Goal: Task Accomplishment & Management: Manage account settings

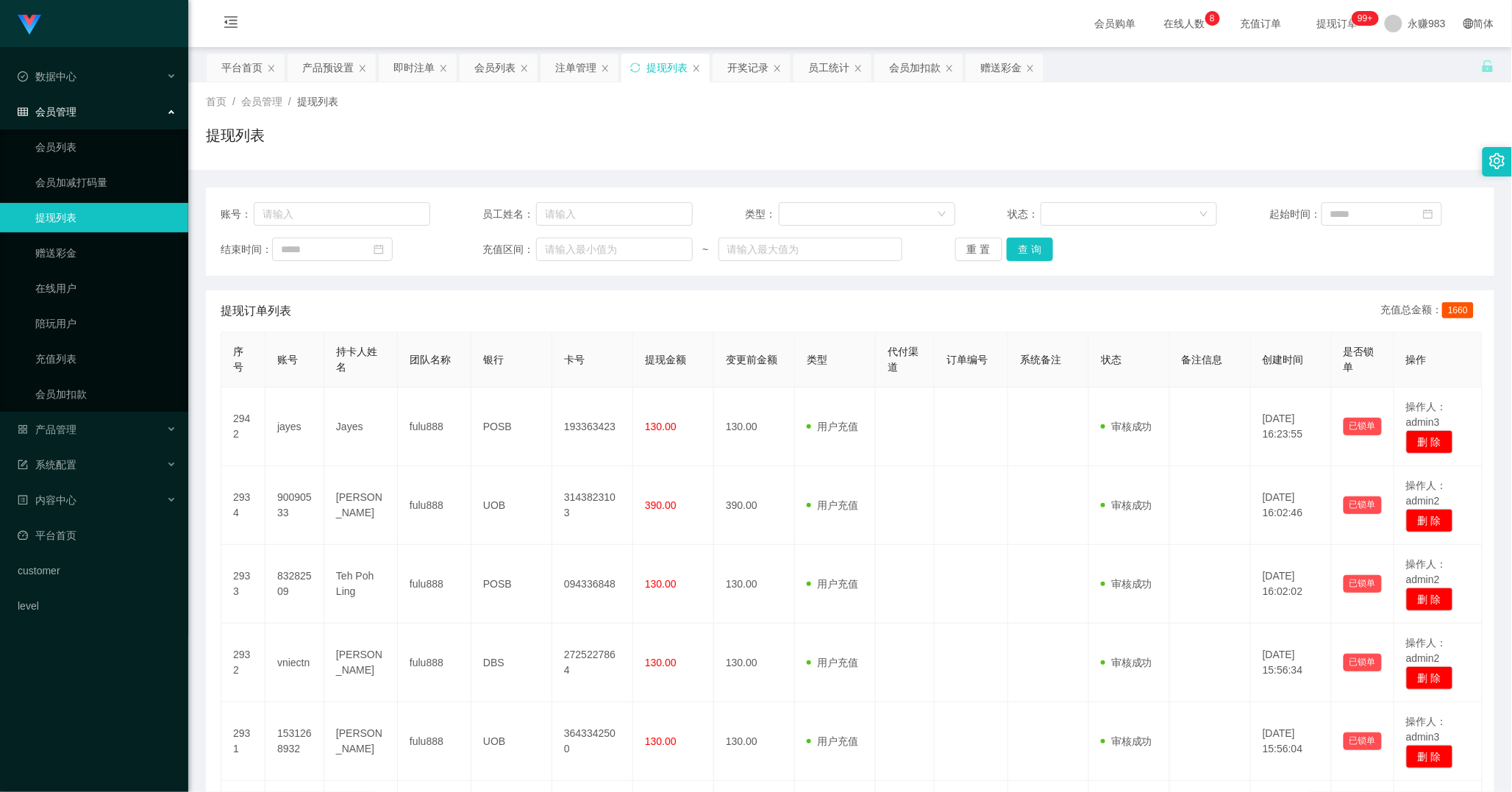
scroll to position [482, 0]
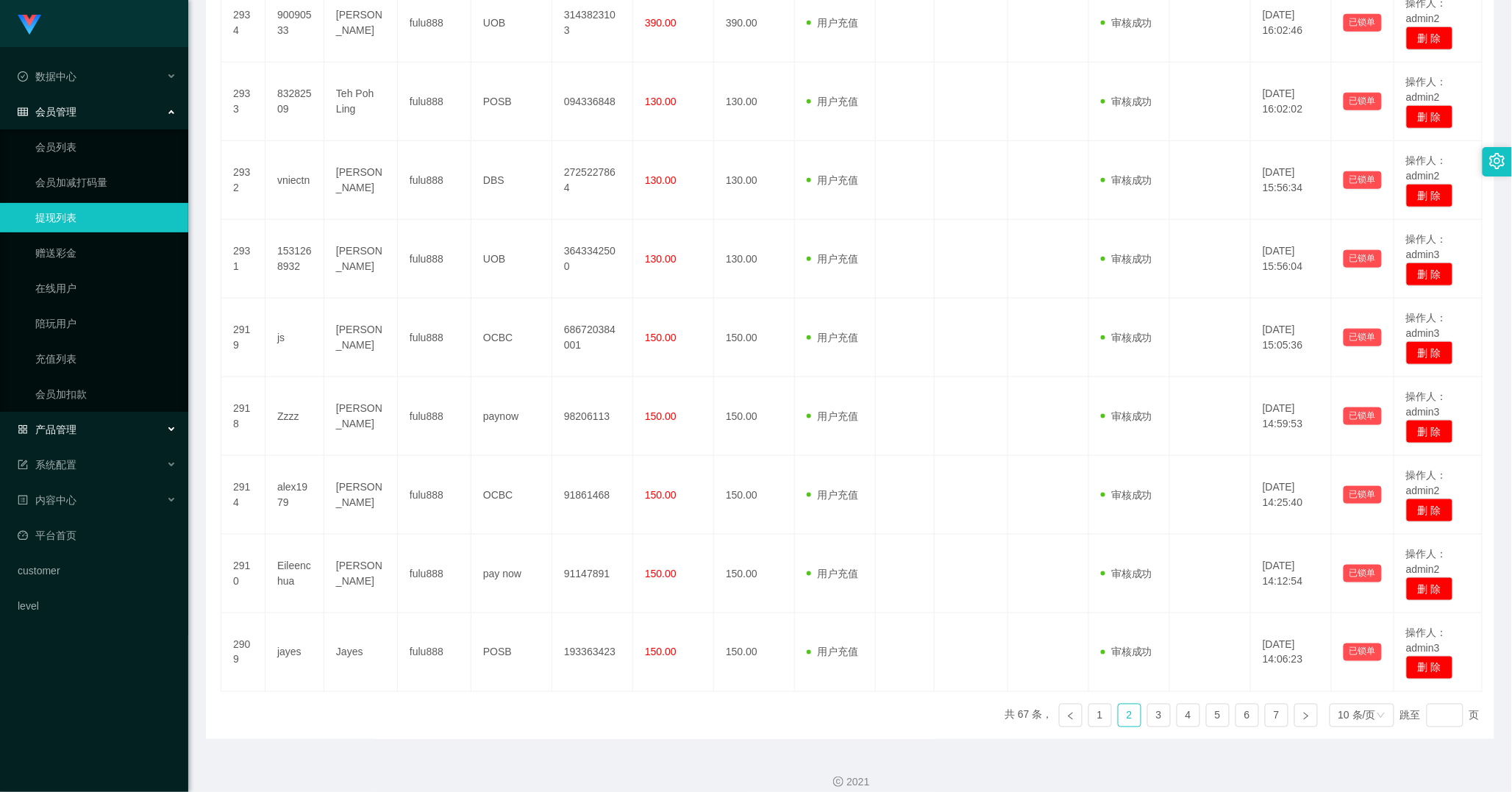
click at [87, 430] on div "产品管理" at bounding box center [94, 429] width 188 height 30
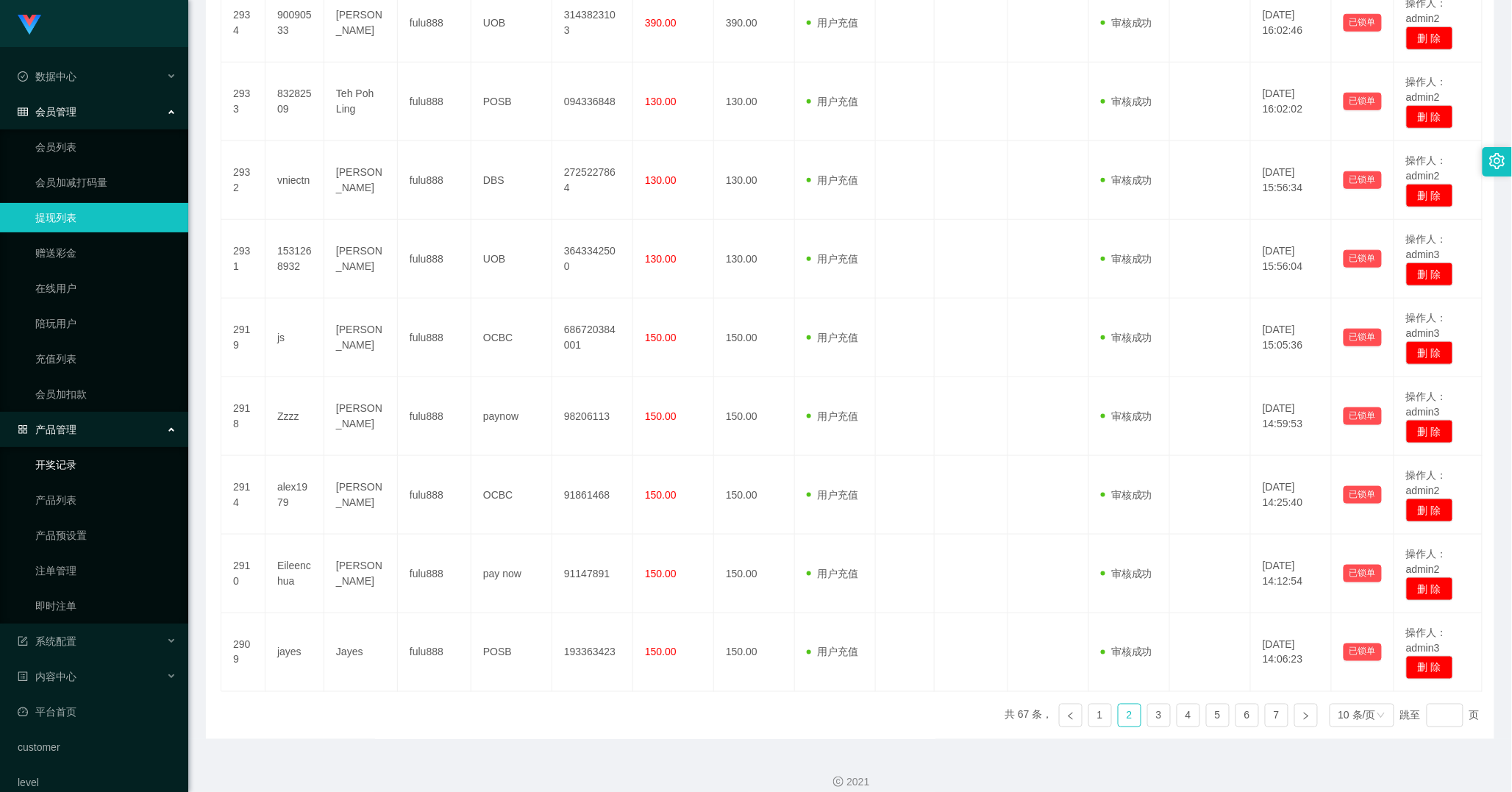
click at [81, 463] on link "开奖记录" at bounding box center [105, 465] width 141 height 30
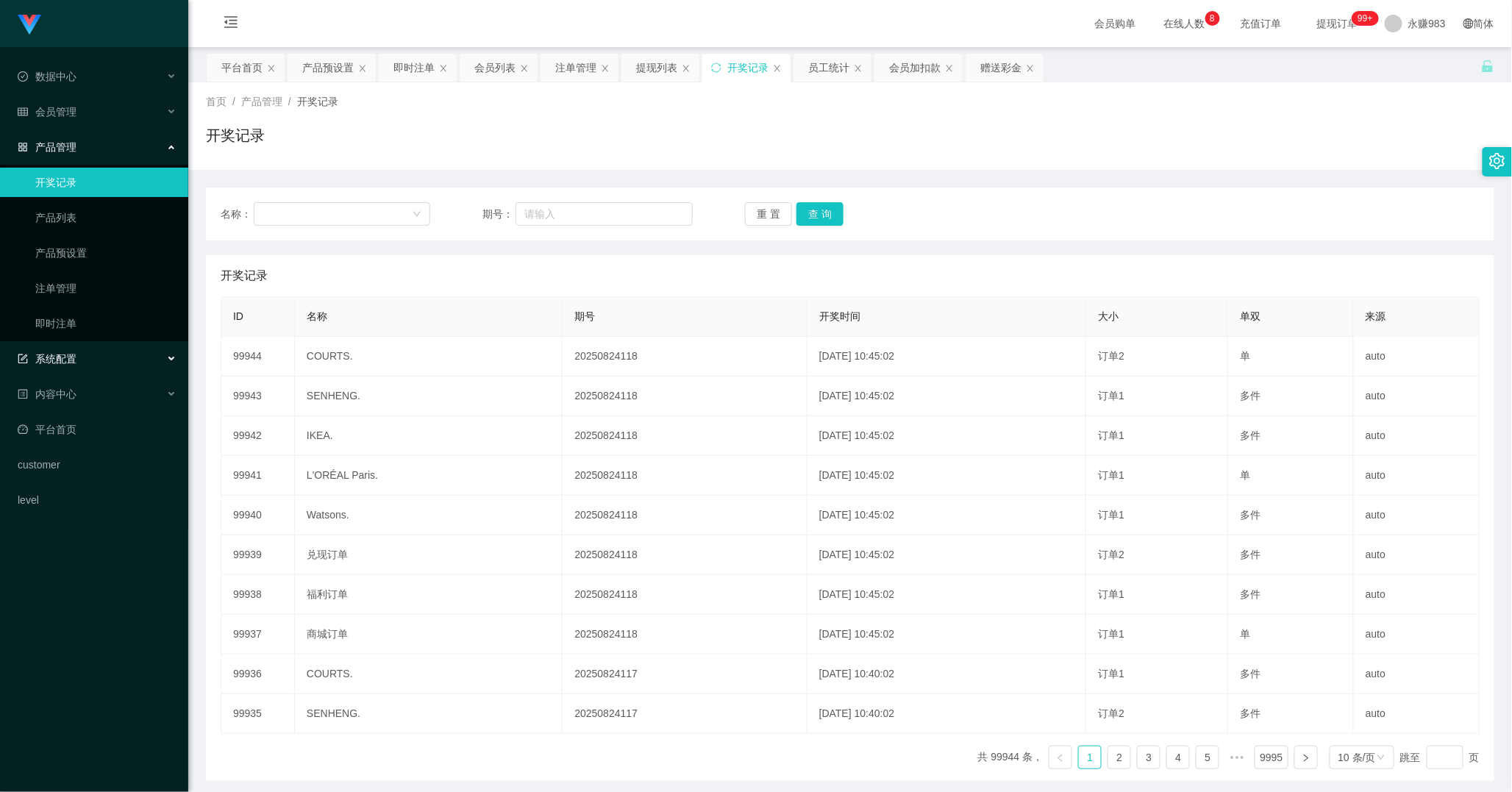
click at [79, 356] on div "系统配置" at bounding box center [94, 358] width 188 height 30
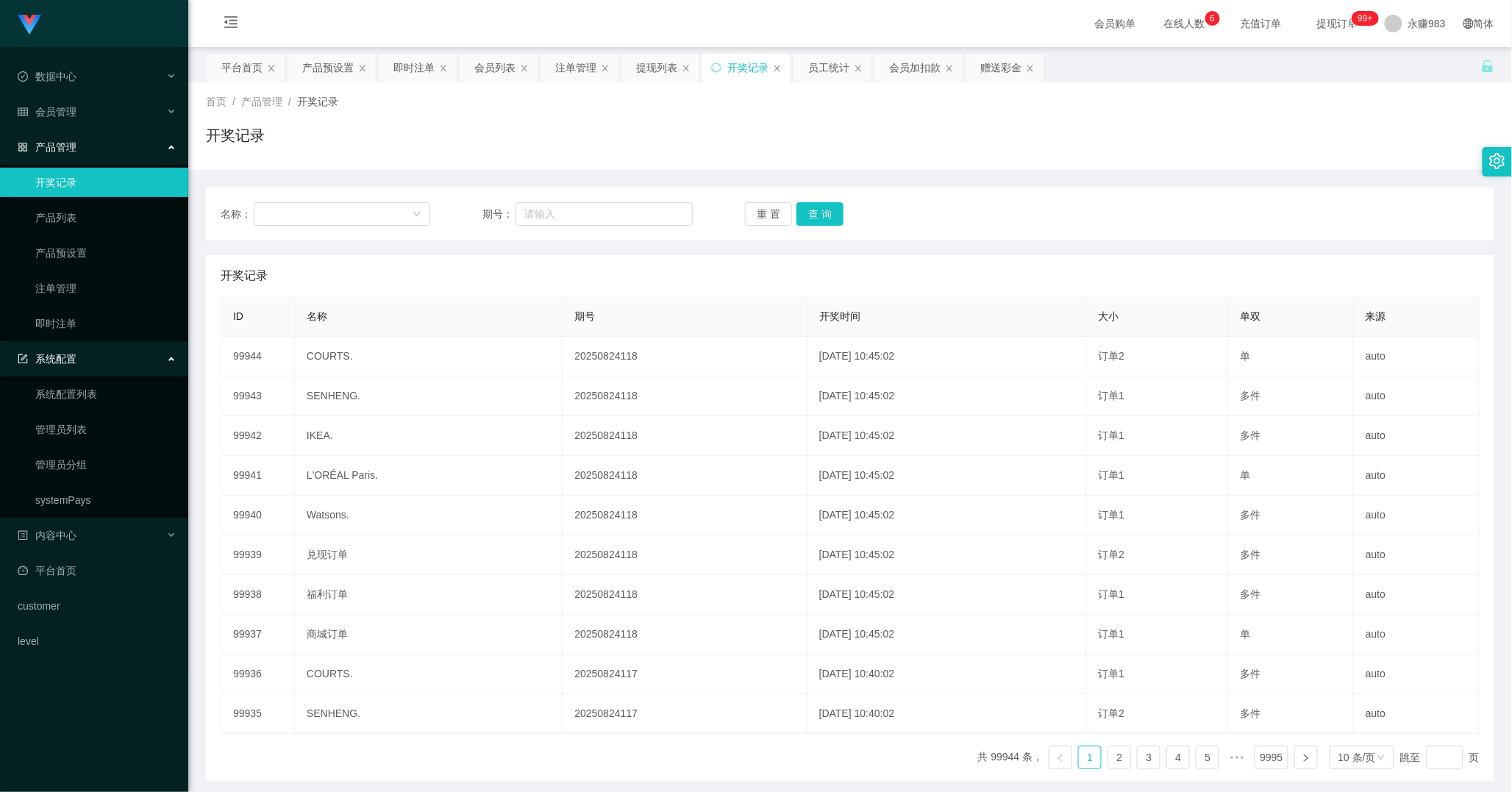
click at [74, 356] on span "系统配置" at bounding box center [47, 358] width 59 height 12
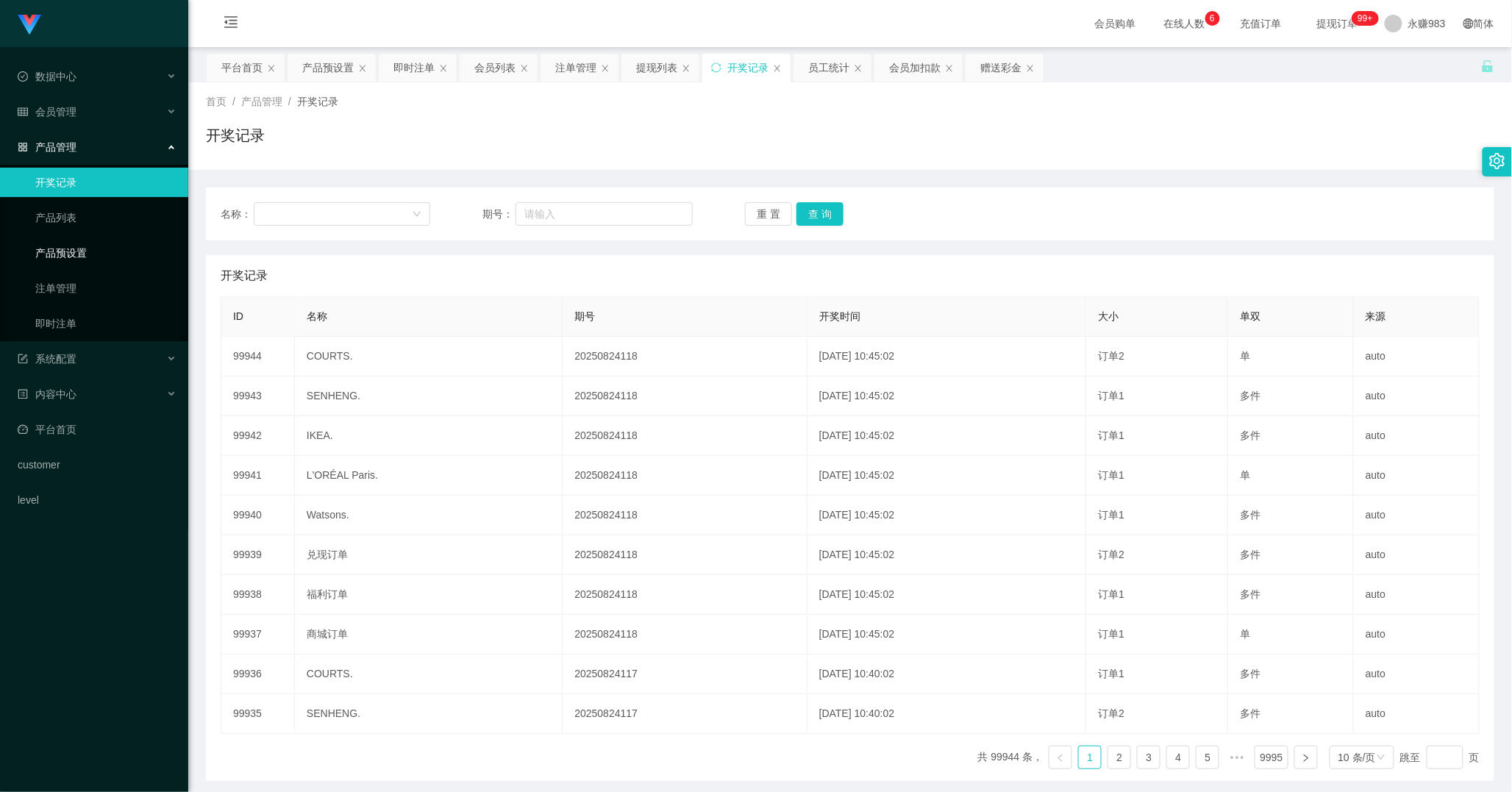
click at [73, 257] on link "产品预设置" at bounding box center [105, 252] width 141 height 30
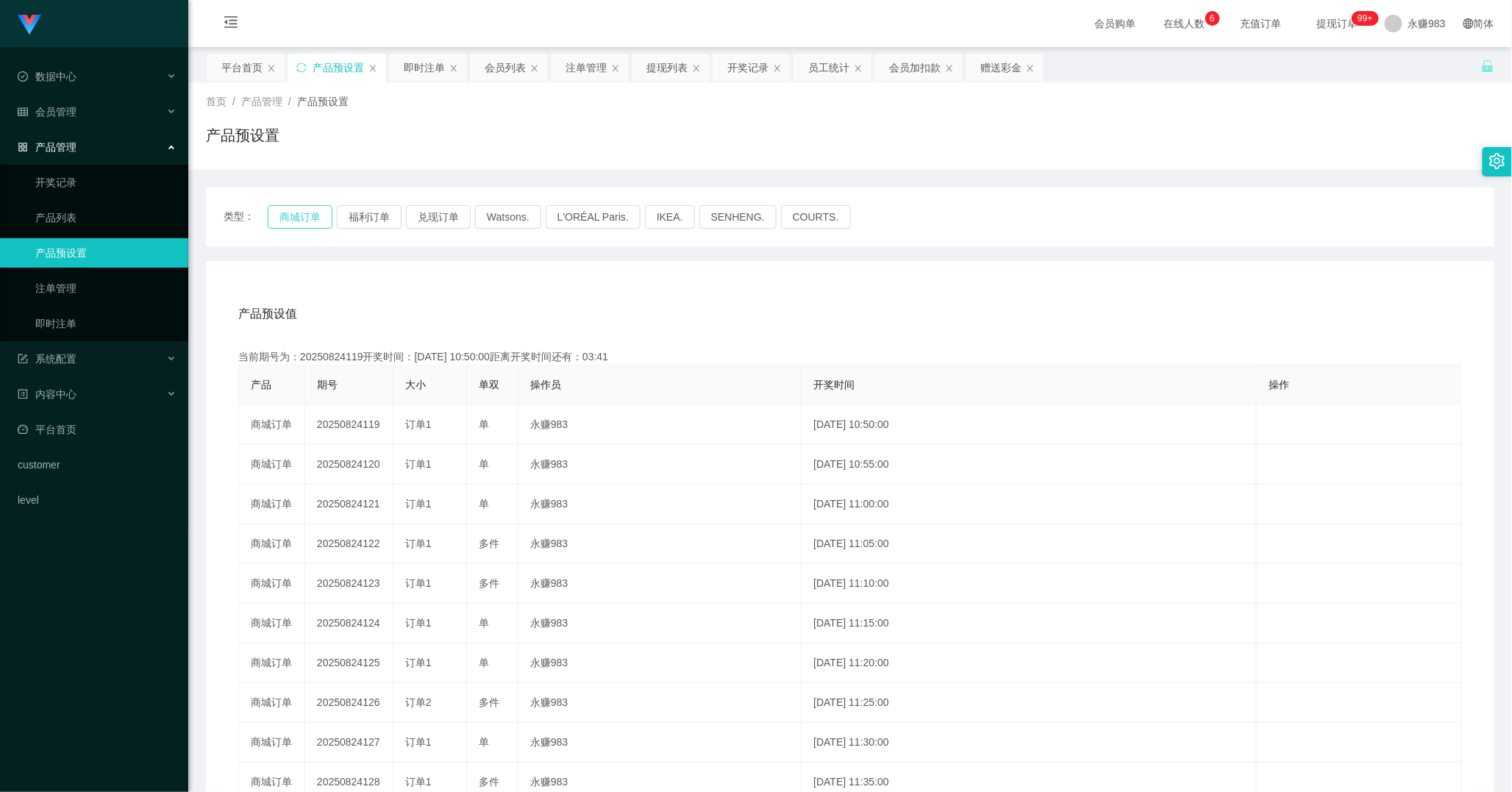
click at [303, 215] on button "商城订单" at bounding box center [299, 216] width 65 height 23
click at [416, 275] on div "产品预设值 添加期号 当前期号为：20250824119开奖时间：[DATE] 10:50:00距离开奖时间还有： 产品 期号 大小 单双 操作员 开奖时间 …" at bounding box center [850, 564] width 1288 height 606
click at [85, 316] on link "即时注单" at bounding box center [105, 323] width 141 height 30
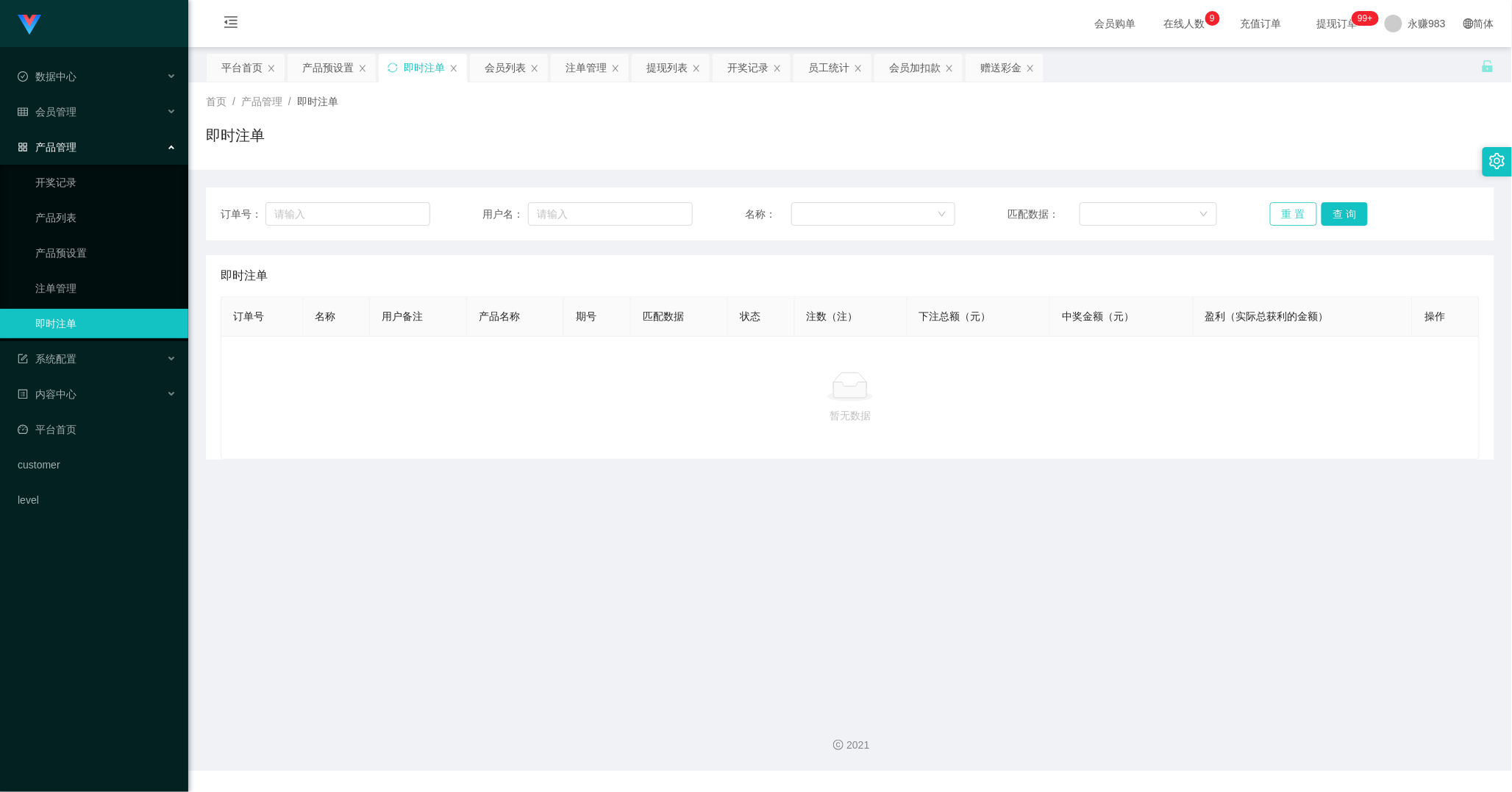
click at [1280, 208] on button "重 置" at bounding box center [1293, 213] width 47 height 23
click at [1281, 209] on button "重 置" at bounding box center [1293, 213] width 47 height 23
click at [1292, 214] on button "重 置" at bounding box center [1293, 213] width 47 height 23
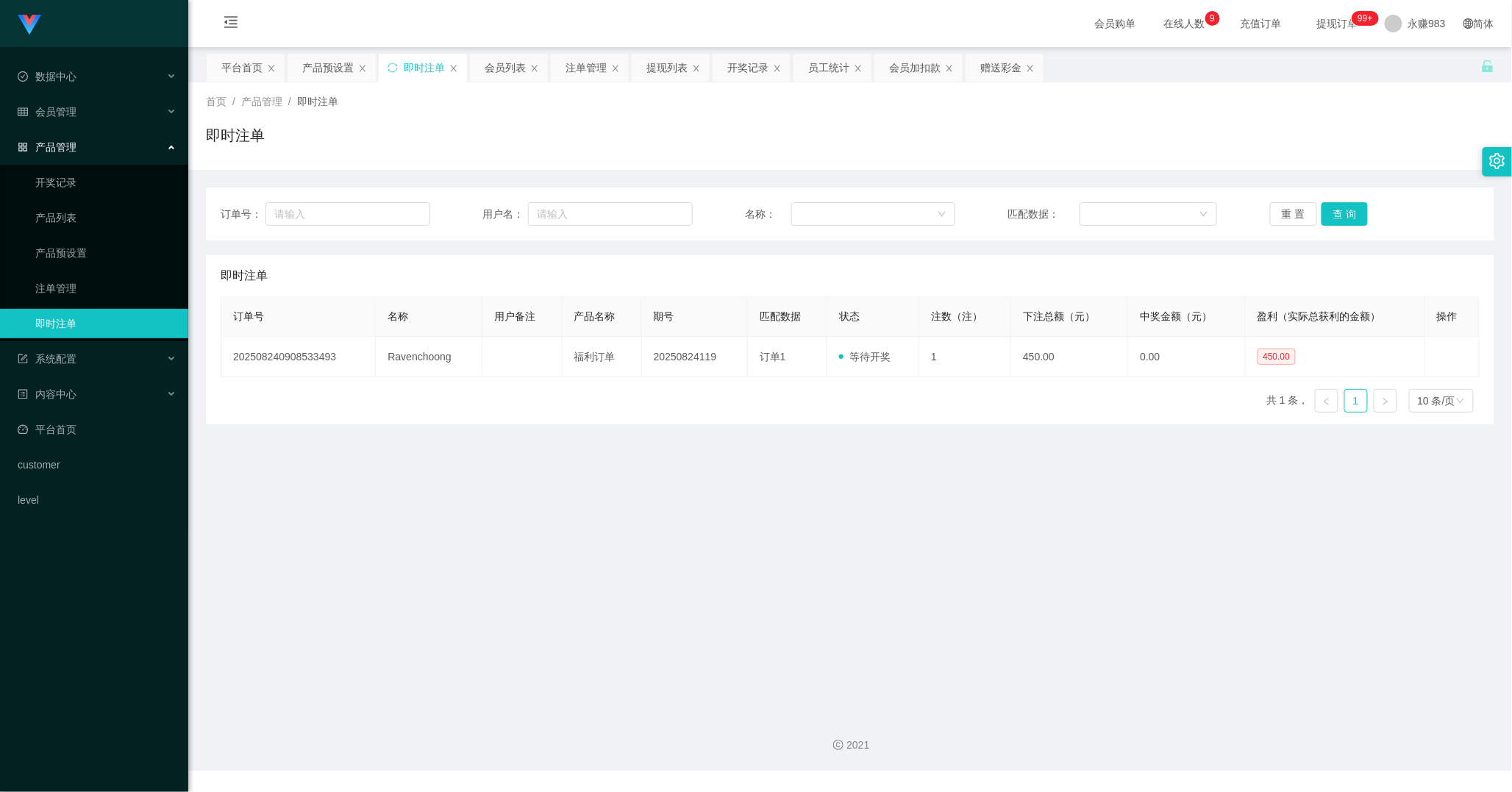
click at [978, 491] on main "关闭左侧 关闭右侧 关闭其它 刷新页面 平台首页 产品预设置 即时注单 会员列表 注单管理 提现列表 开奖记录 员工统计 会员加扣款 赠送彩金 首页 / 产品…" at bounding box center [850, 374] width 1324 height 655
click at [888, 443] on main "关闭左侧 关闭右侧 关闭其它 刷新页面 平台首页 产品预设置 即时注单 会员列表 注单管理 提现列表 开奖记录 员工统计 会员加扣款 赠送彩金 首页 / 产品…" at bounding box center [850, 374] width 1324 height 655
click at [57, 106] on span "会员管理" at bounding box center [47, 112] width 59 height 12
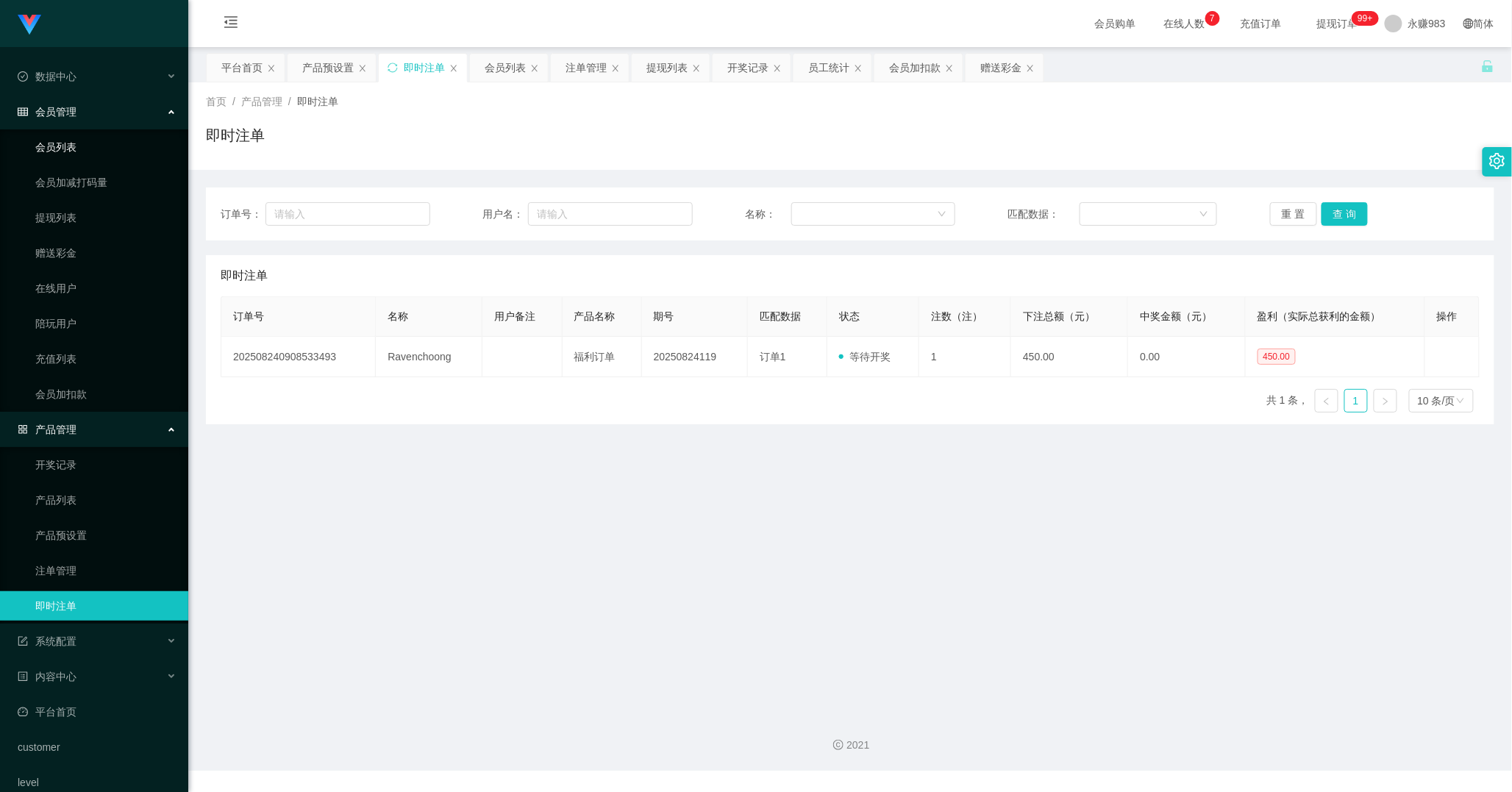
click at [69, 141] on link "会员列表" at bounding box center [105, 147] width 141 height 30
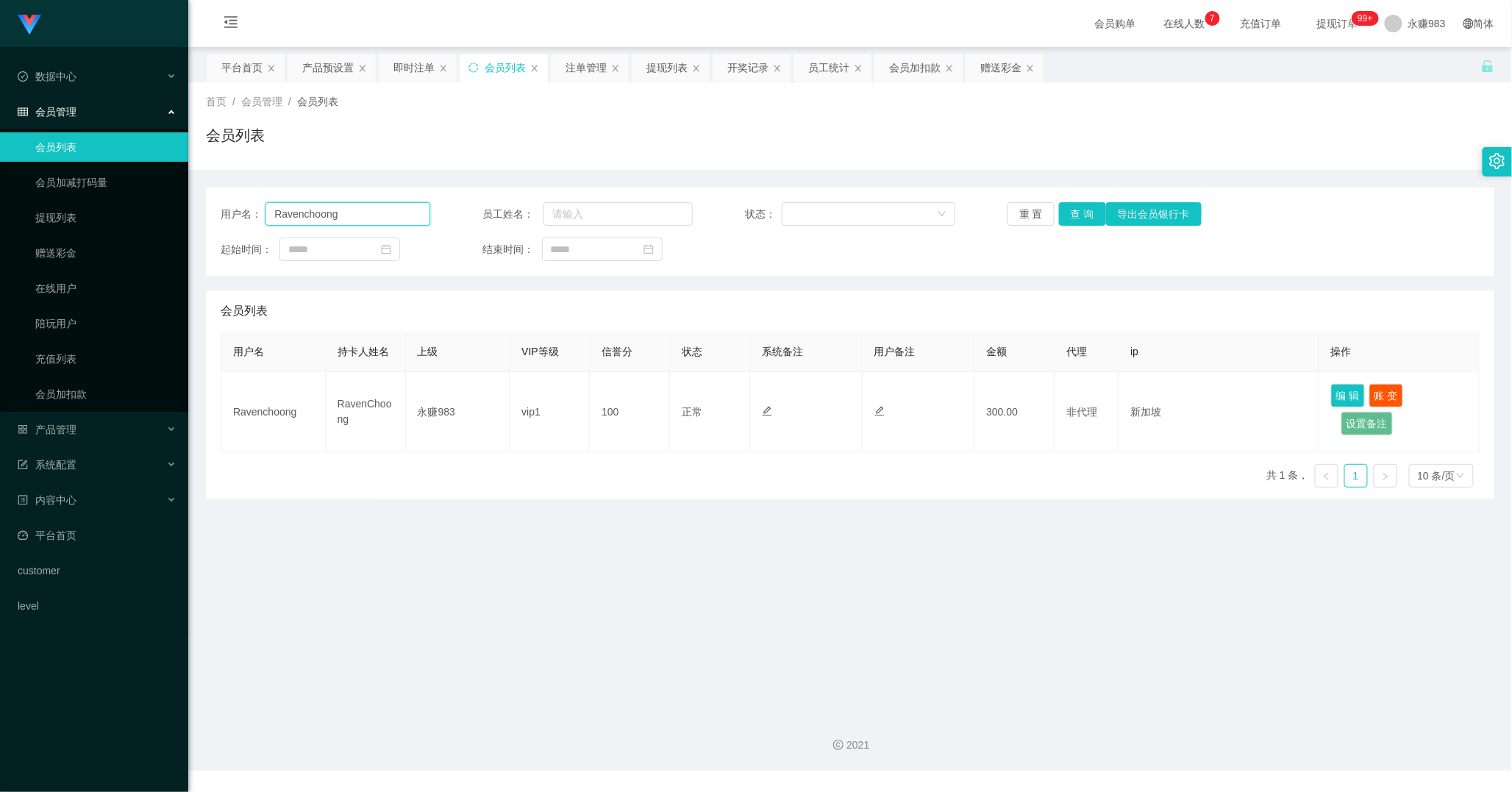
click at [385, 215] on input "Ravenchoong" at bounding box center [347, 213] width 164 height 23
click at [1081, 217] on button "查 询" at bounding box center [1082, 213] width 47 height 23
drag, startPoint x: 1060, startPoint y: 655, endPoint x: 1111, endPoint y: 575, distance: 94.9
click at [1075, 644] on main "关闭左侧 关闭右侧 关闭其它 刷新页面 平台首页 产品预设置 即时注单 会员列表 注单管理 提现列表 开奖记录 员工统计 会员加扣款 赠送彩金 首页 / 会员…" at bounding box center [850, 374] width 1324 height 655
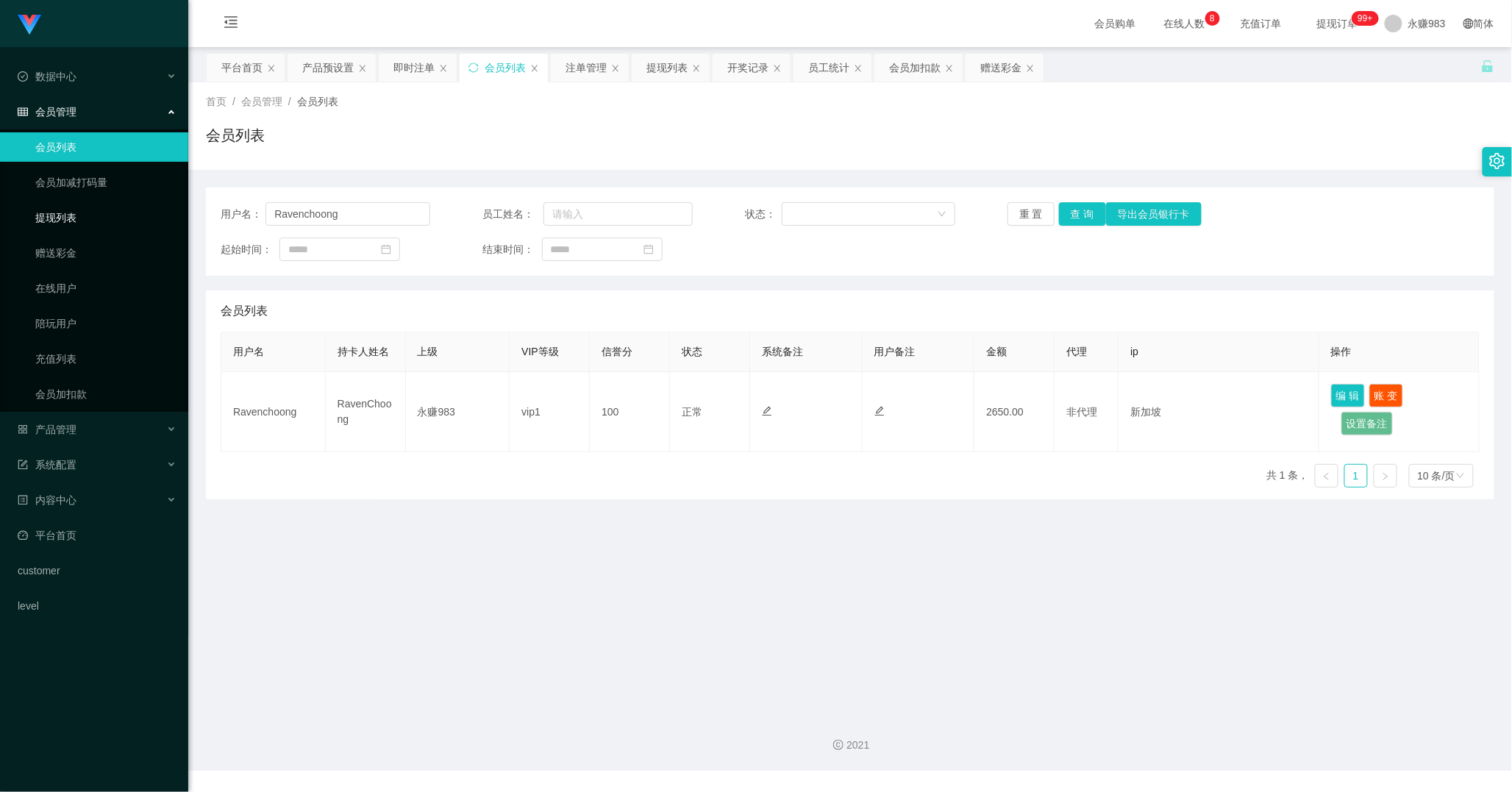
click at [115, 214] on link "提现列表" at bounding box center [105, 217] width 141 height 30
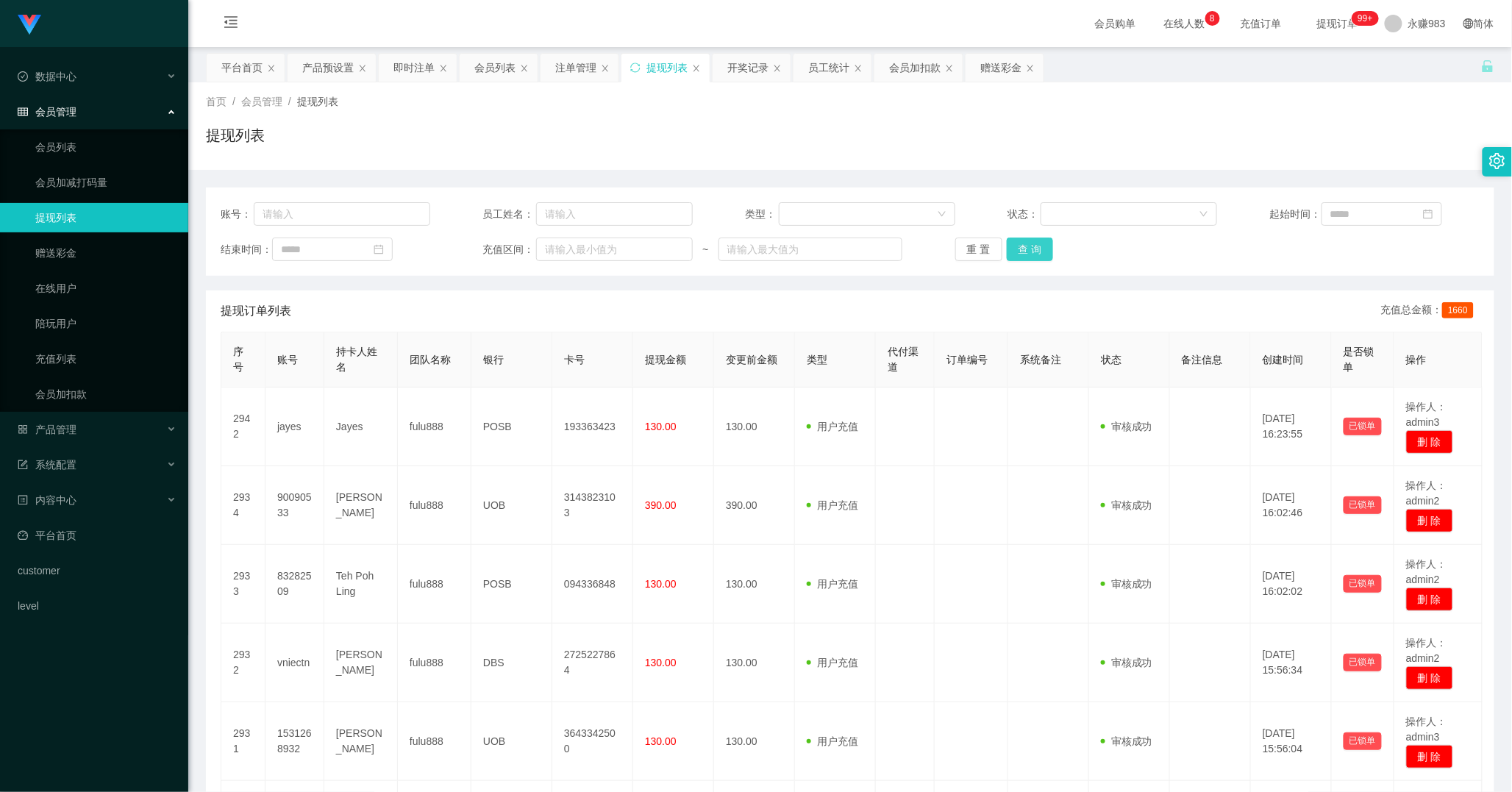
click at [1030, 251] on button "查 询" at bounding box center [1030, 248] width 47 height 23
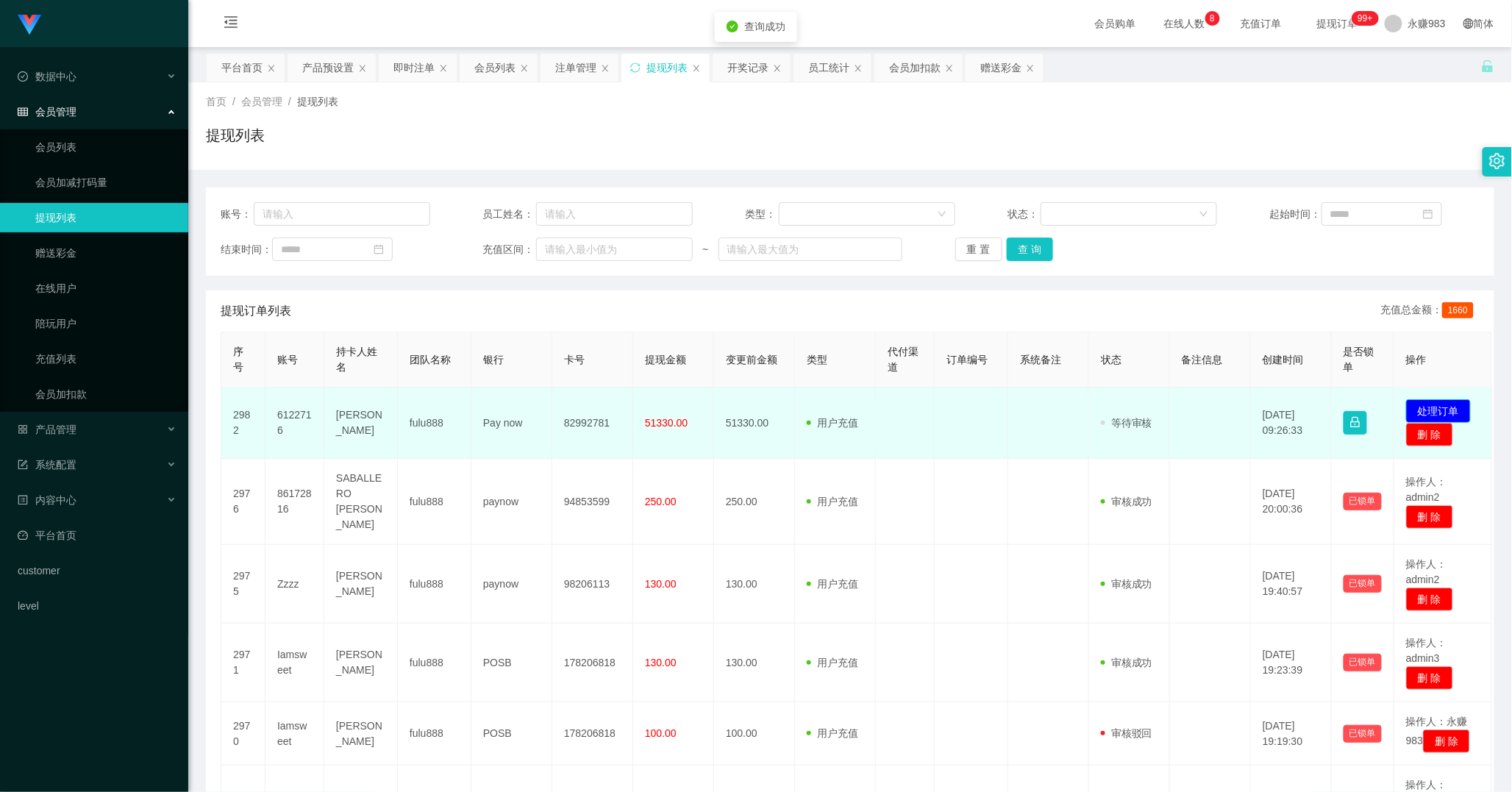
click at [1439, 413] on button "处理订单" at bounding box center [1438, 410] width 65 height 23
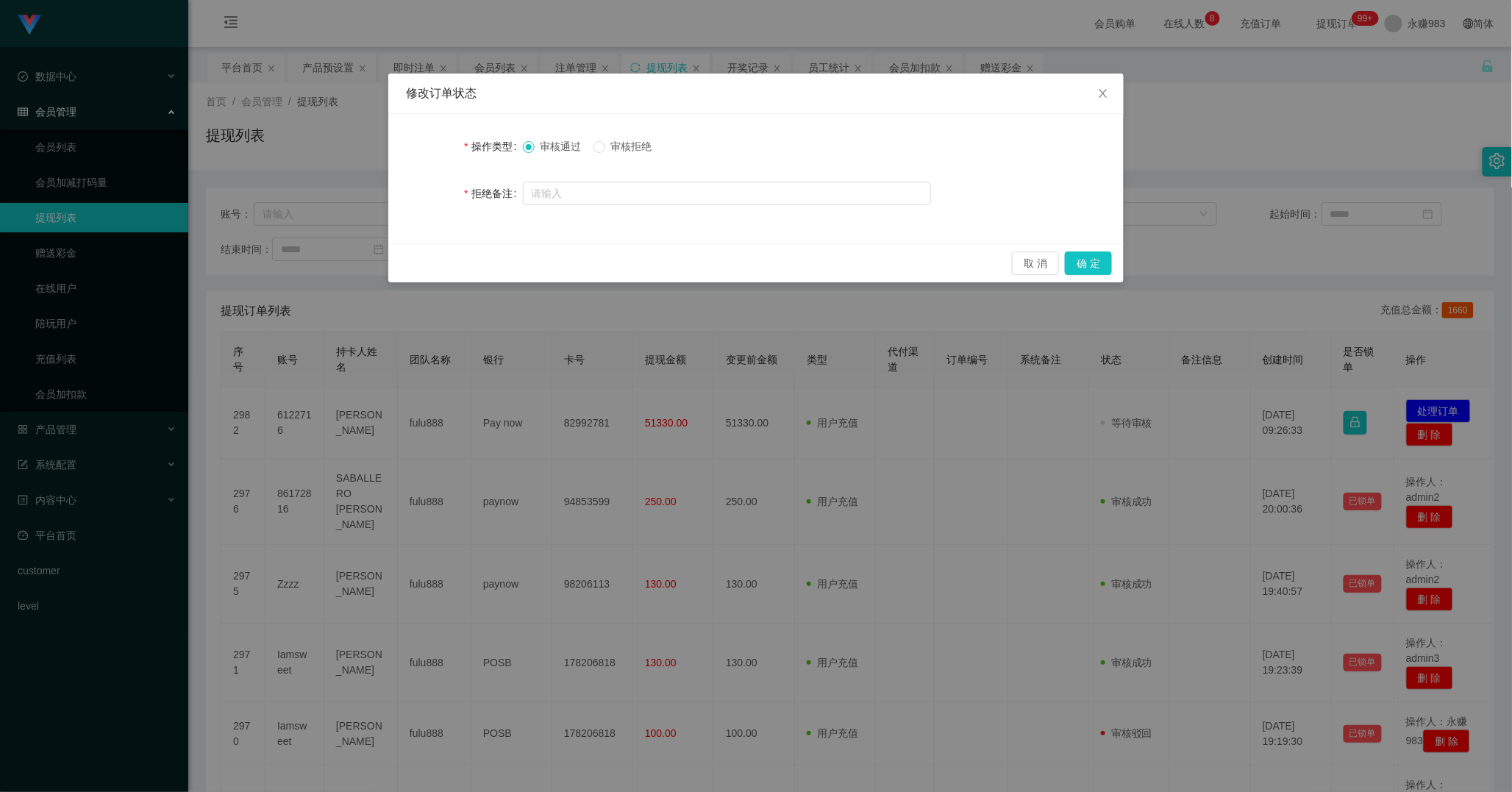
click at [623, 145] on span "审核拒绝" at bounding box center [631, 146] width 53 height 12
click at [603, 184] on input "text" at bounding box center [726, 192] width 408 height 23
type input "y"
click at [704, 192] on input "text" at bounding box center [726, 192] width 408 height 23
paste input "抱歉，由于您多次违规，我们检测到您的信用评分不足，请补足10分。"
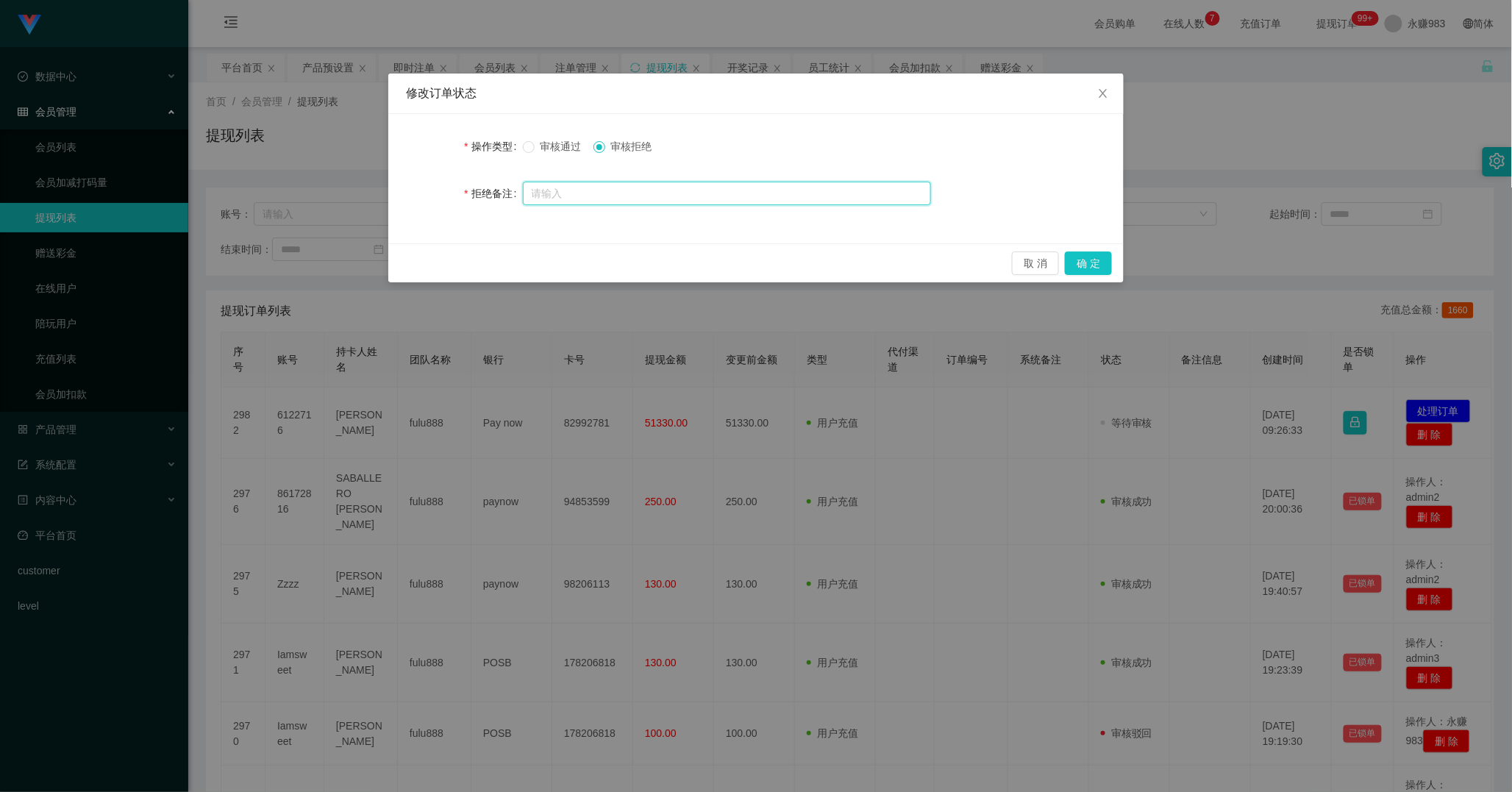
type input "抱歉，由于您多次违规，我们检测到您的信用评分不足，请补足10分。"
click at [699, 208] on div at bounding box center [726, 193] width 408 height 30
click at [749, 194] on input "text" at bounding box center [726, 192] width 408 height 23
paste input "Sorry, due to your multiple violations, we detected that your credit score is i…"
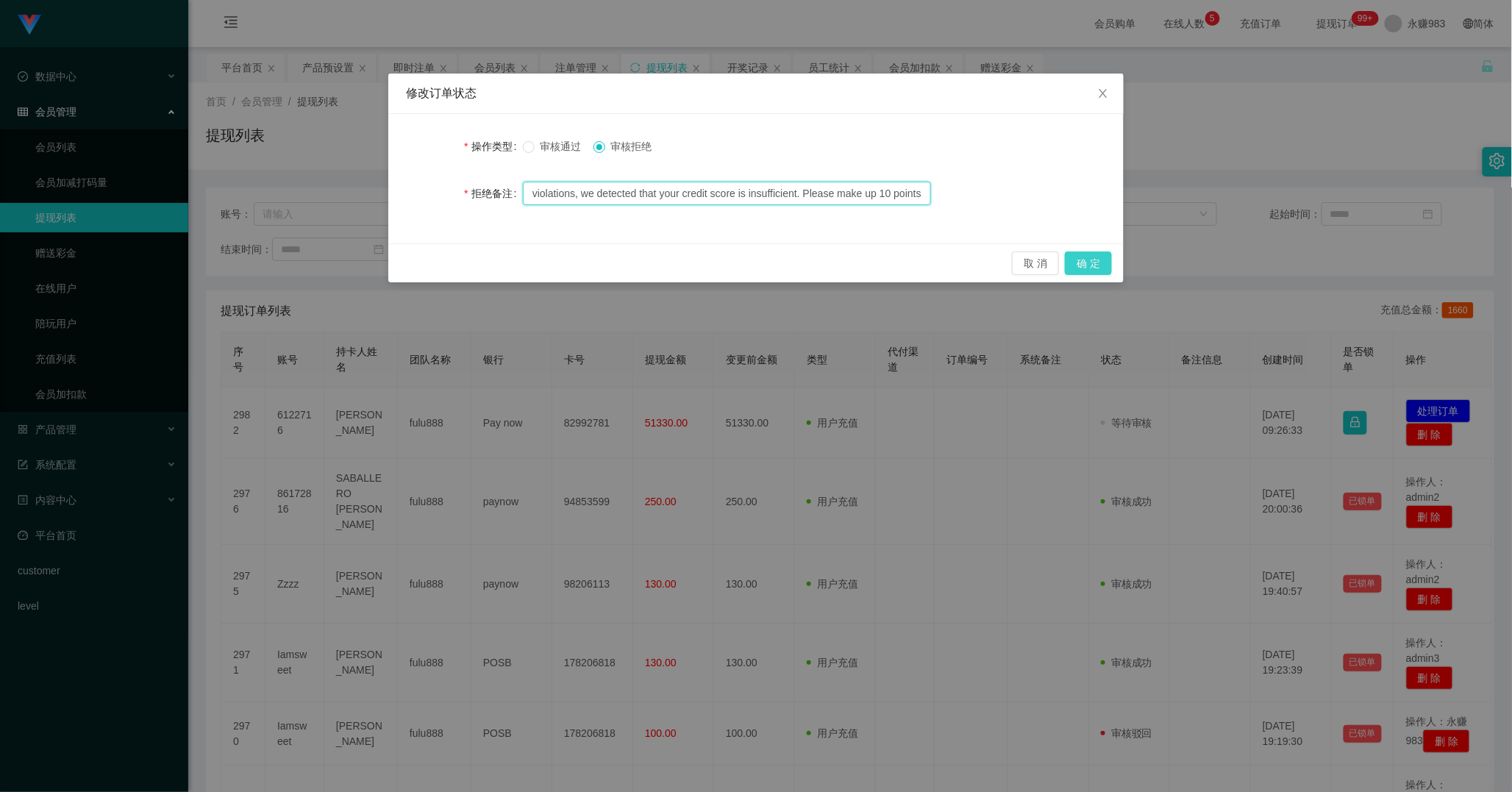
type input "Sorry, due to your multiple violations, we detected that your credit score is i…"
click at [1075, 258] on button "确 定" at bounding box center [1088, 263] width 47 height 23
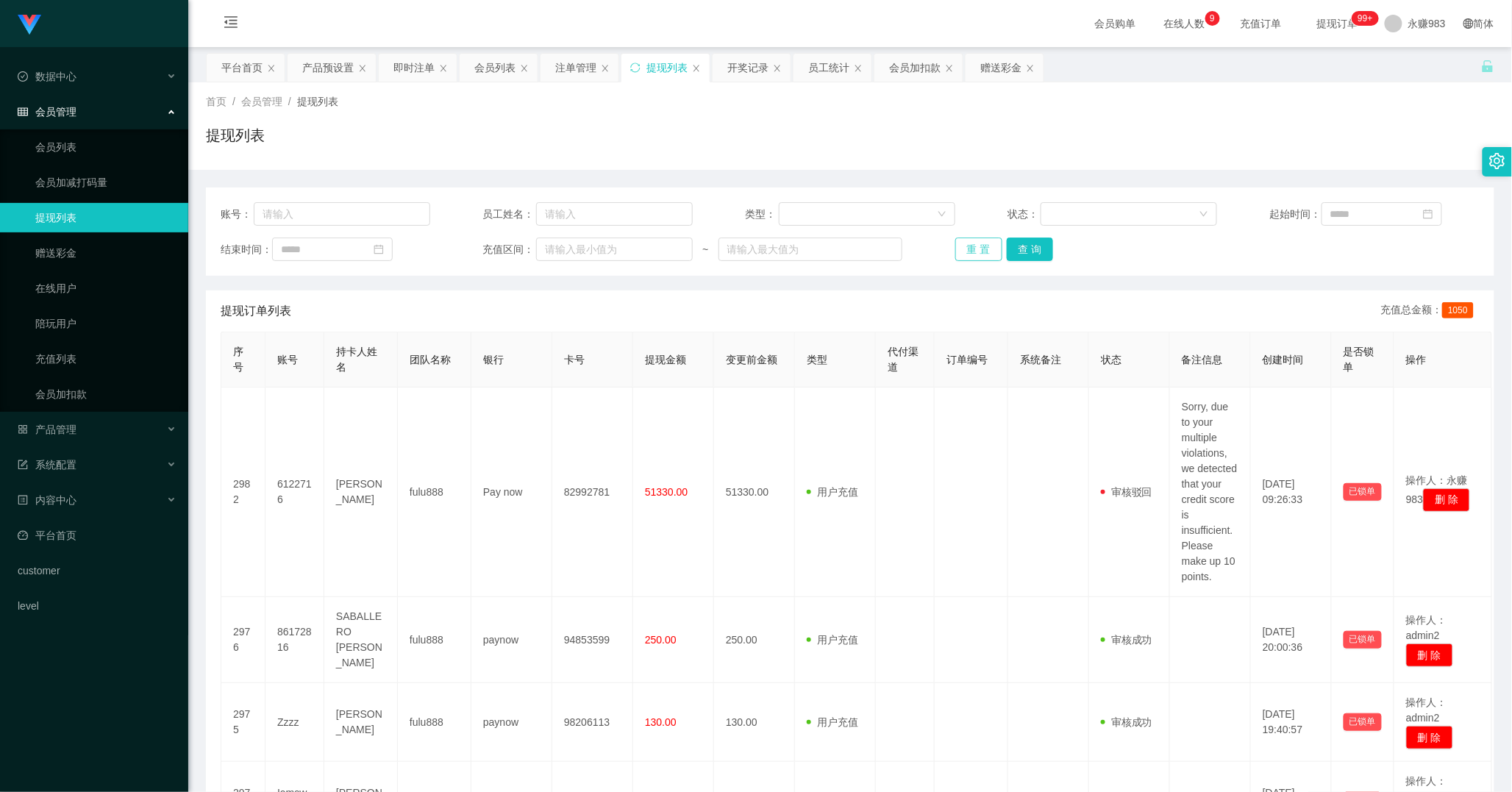
click at [978, 251] on button "重 置" at bounding box center [978, 248] width 47 height 23
click at [101, 427] on div "产品管理" at bounding box center [94, 429] width 188 height 30
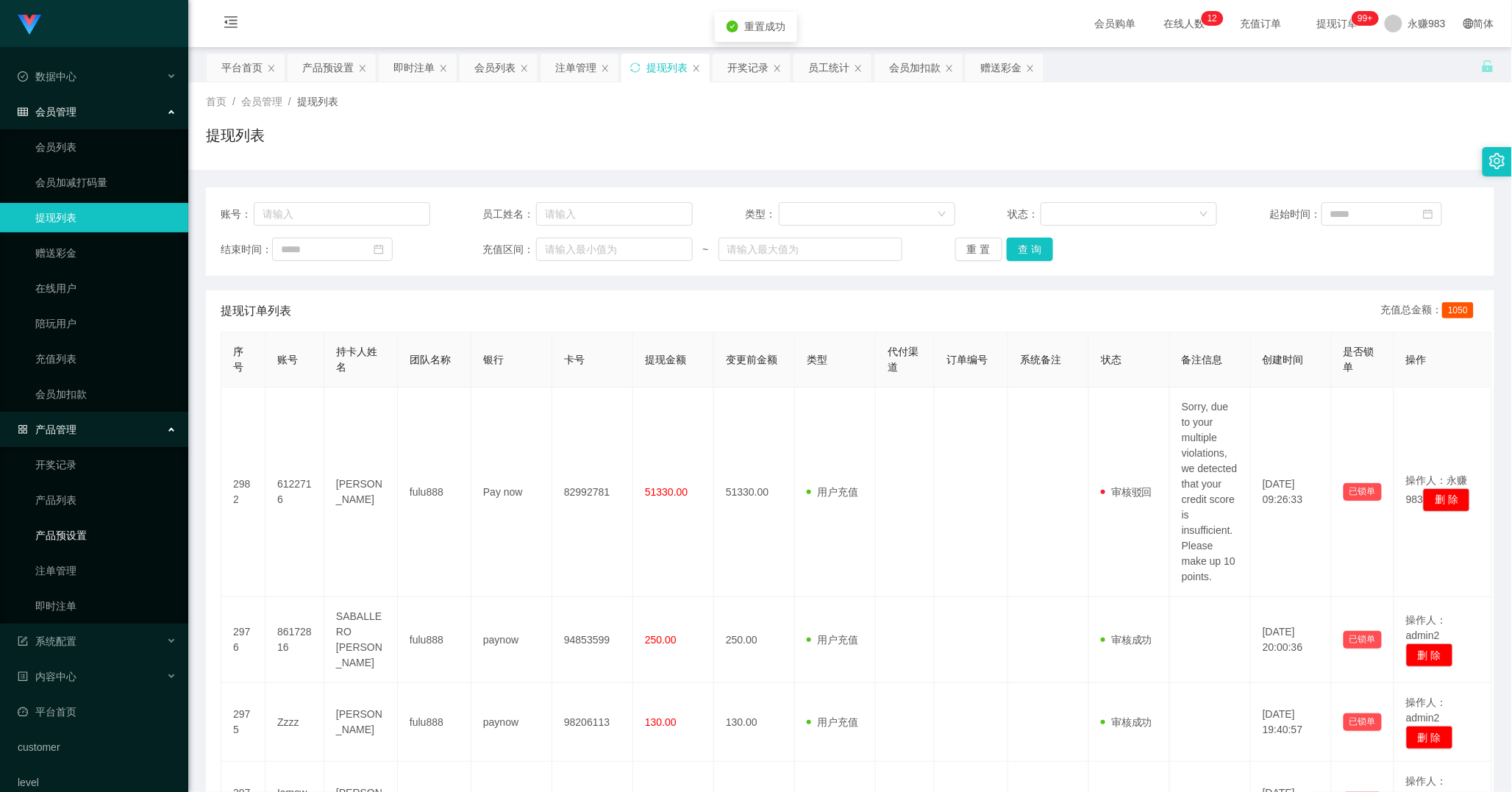
click at [83, 537] on link "产品预设置" at bounding box center [105, 535] width 141 height 30
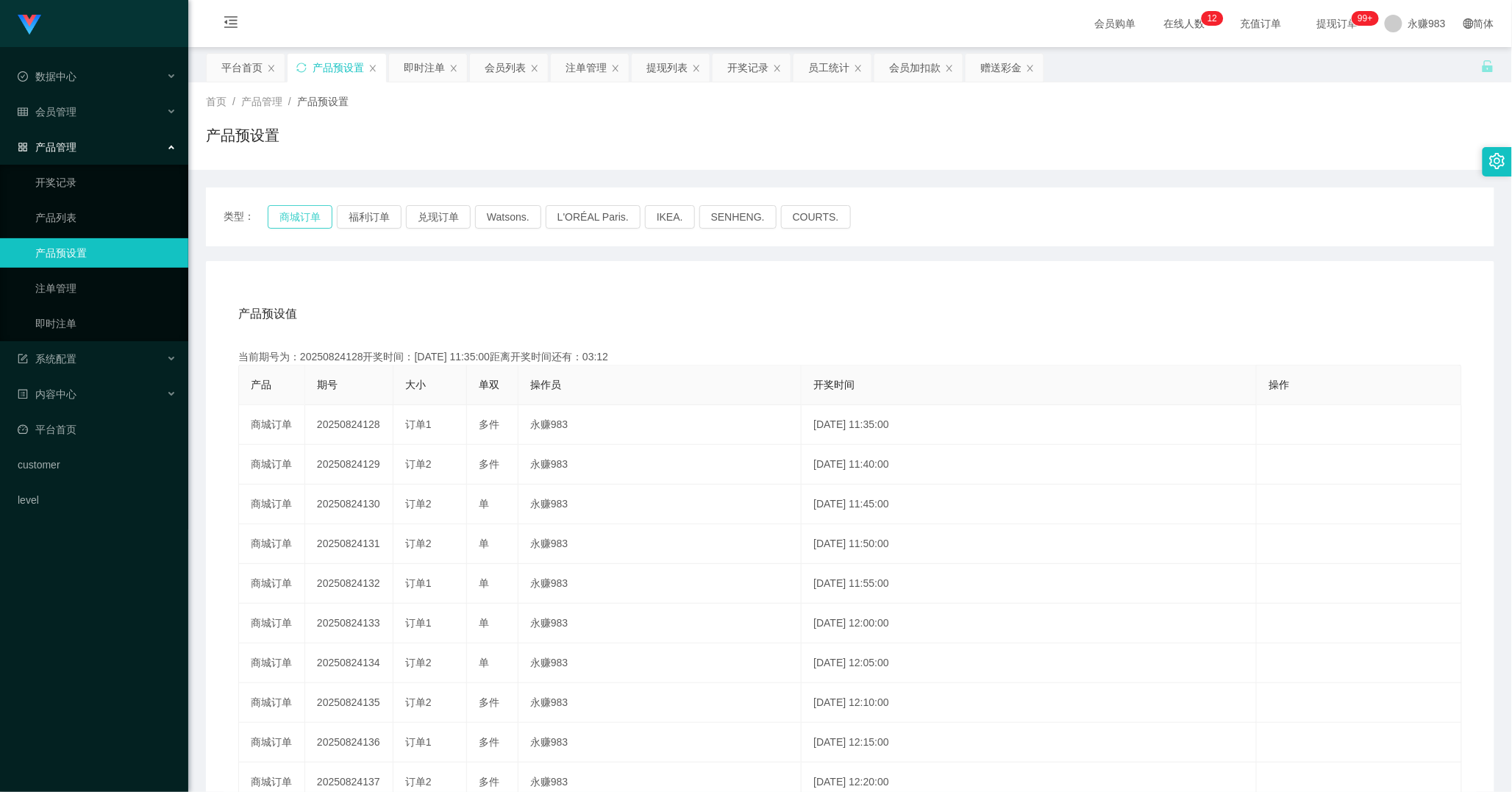
click at [305, 216] on button "商城订单" at bounding box center [299, 216] width 65 height 23
drag, startPoint x: 550, startPoint y: 322, endPoint x: 372, endPoint y: 30, distance: 342.0
click at [548, 322] on div "产品预设值 添加期号" at bounding box center [849, 314] width 1224 height 42
click at [113, 313] on link "即时注单" at bounding box center [105, 323] width 141 height 30
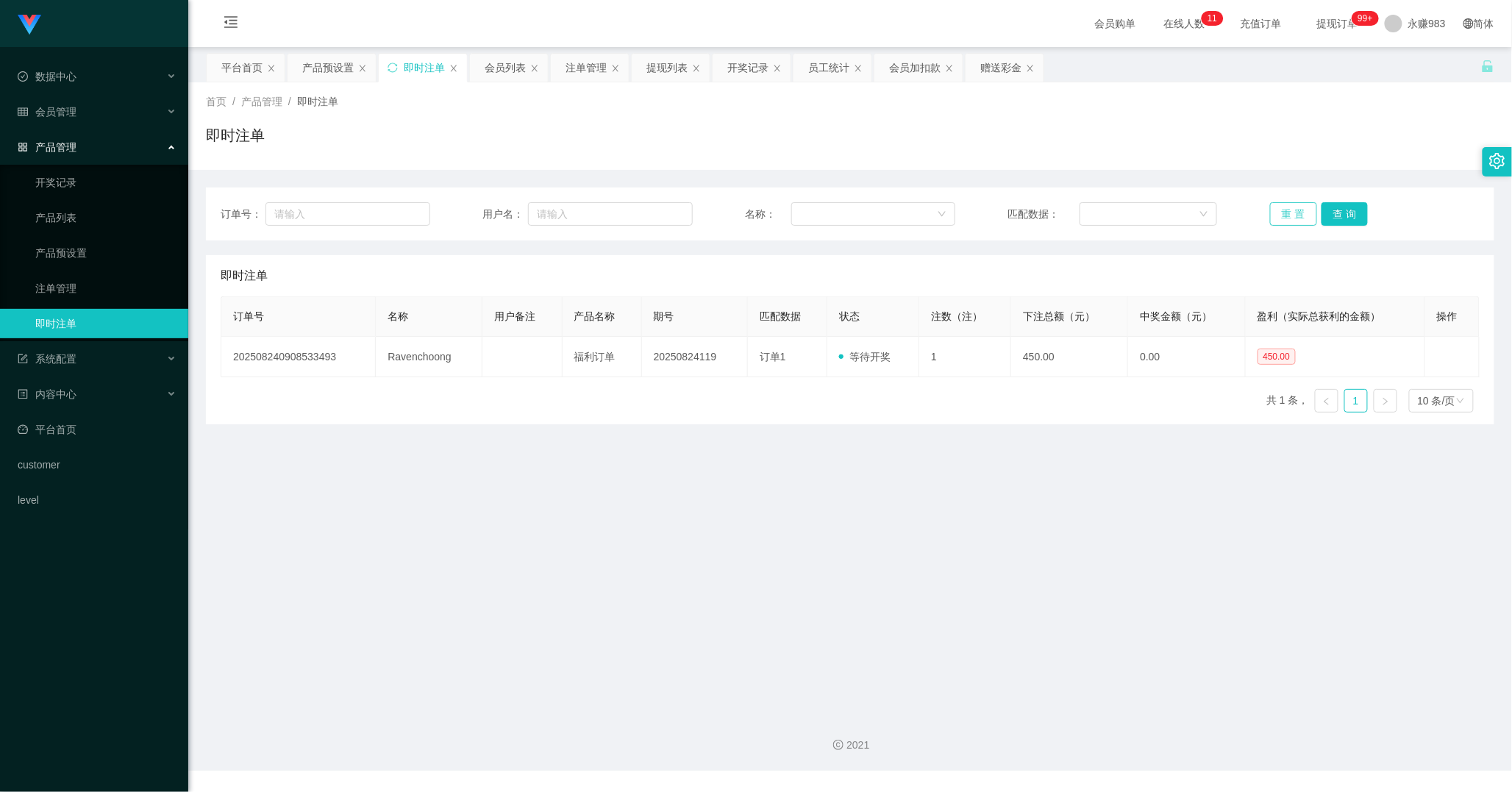
click at [1277, 209] on button "重 置" at bounding box center [1293, 213] width 47 height 23
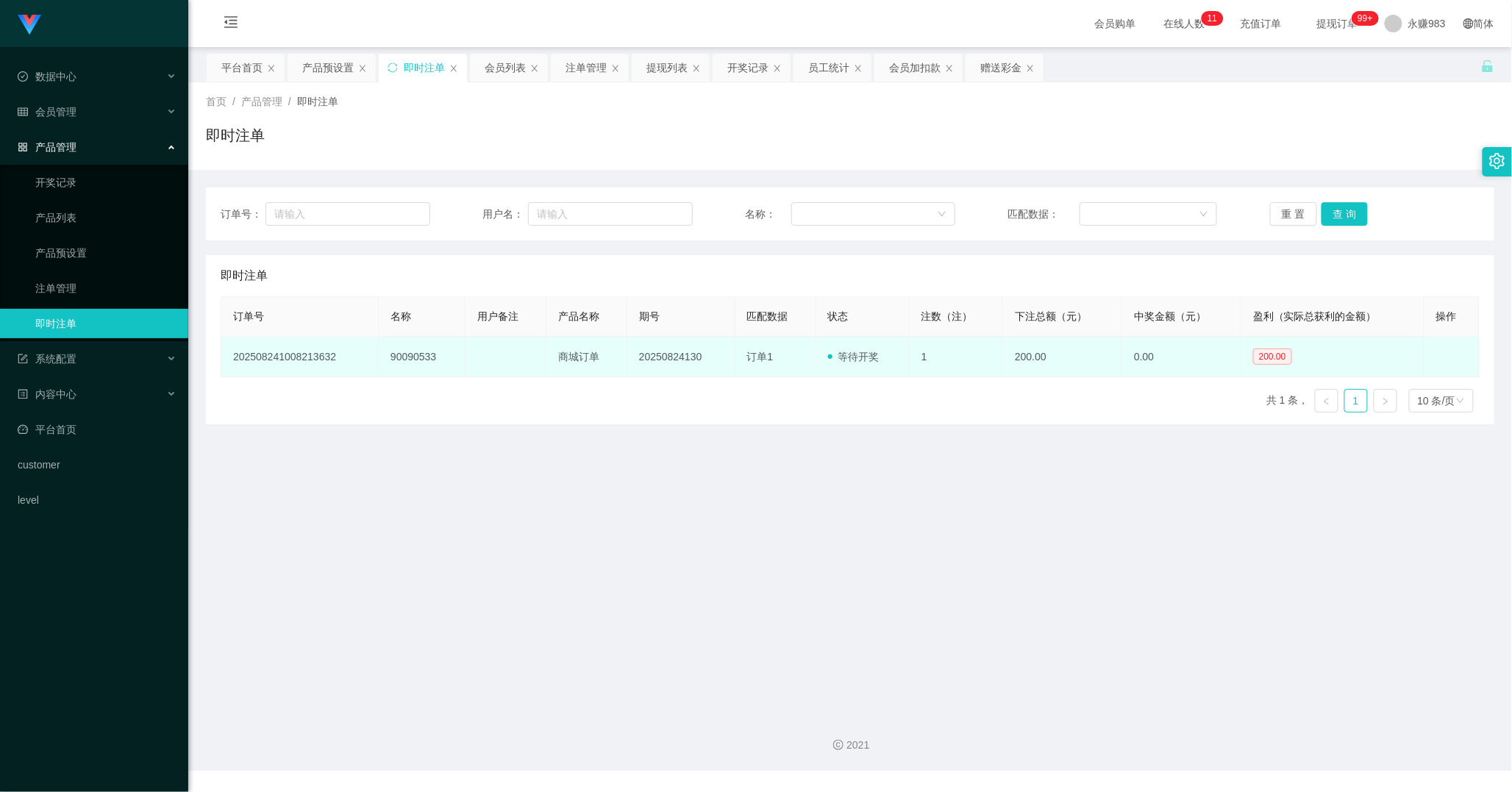
click at [401, 361] on td "90090533" at bounding box center [422, 357] width 87 height 41
copy td "90090533"
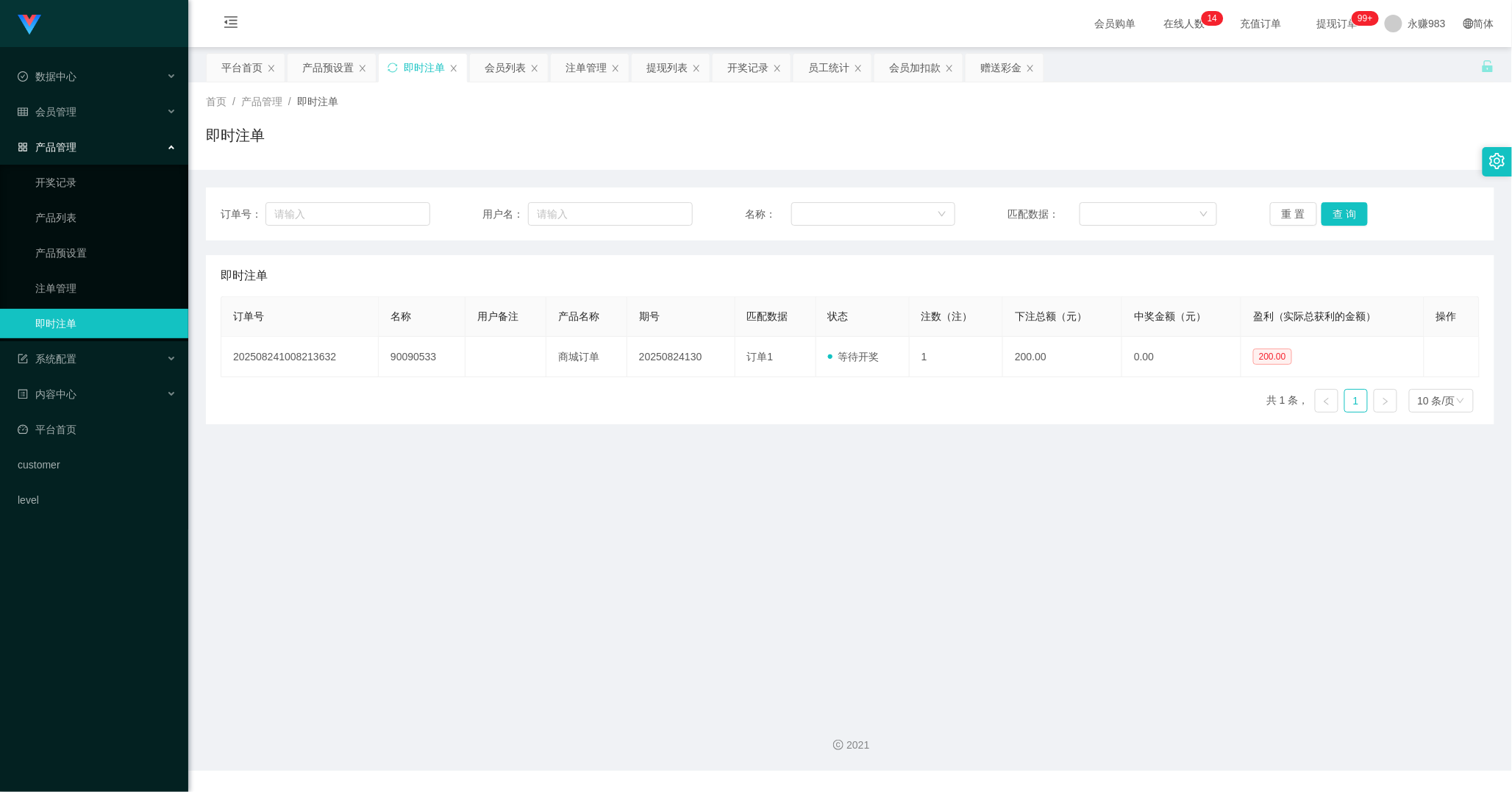
click at [820, 511] on main "关闭左侧 关闭右侧 关闭其它 刷新页面 平台首页 产品预设置 即时注单 会员列表 注单管理 提现列表 开奖记录 员工统计 会员加扣款 赠送彩金 首页 / 产品…" at bounding box center [850, 374] width 1324 height 655
